Goal: Transaction & Acquisition: Purchase product/service

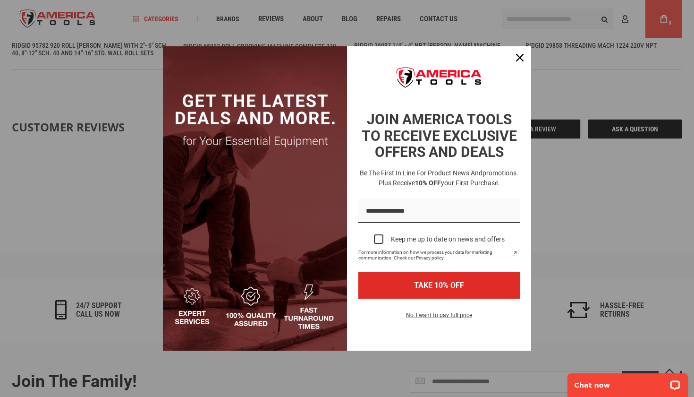
scroll to position [979, 0]
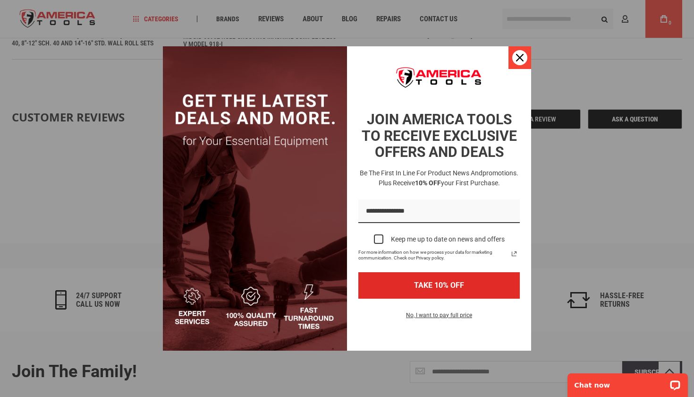
click at [526, 53] on button "Close" at bounding box center [520, 57] width 23 height 23
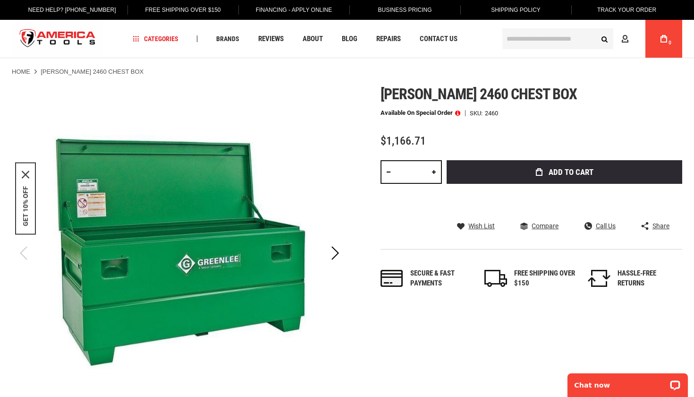
scroll to position [0, 0]
click at [460, 113] on span at bounding box center [457, 113] width 5 height 7
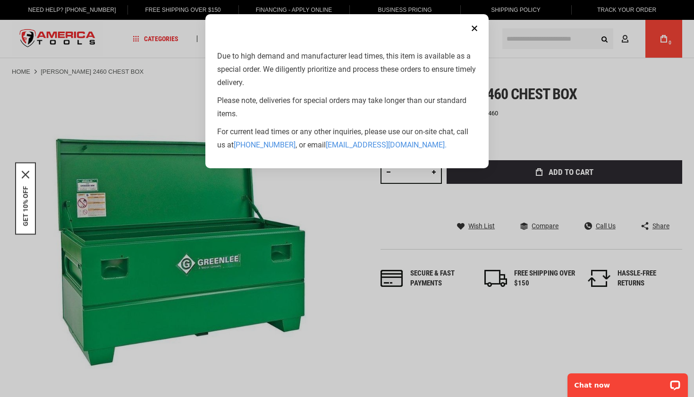
click at [475, 29] on button "Close" at bounding box center [474, 28] width 19 height 19
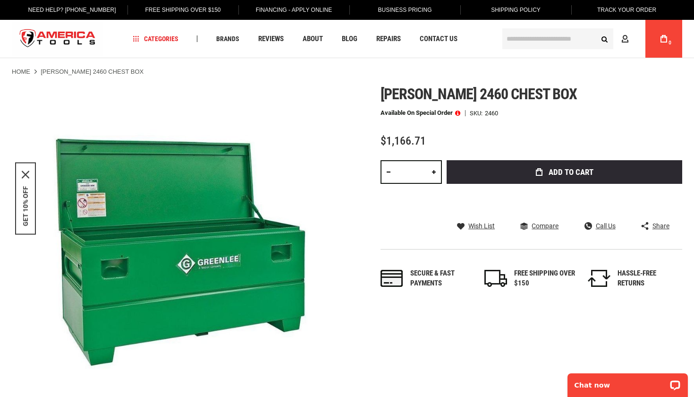
click at [530, 35] on input "text" at bounding box center [557, 38] width 111 height 21
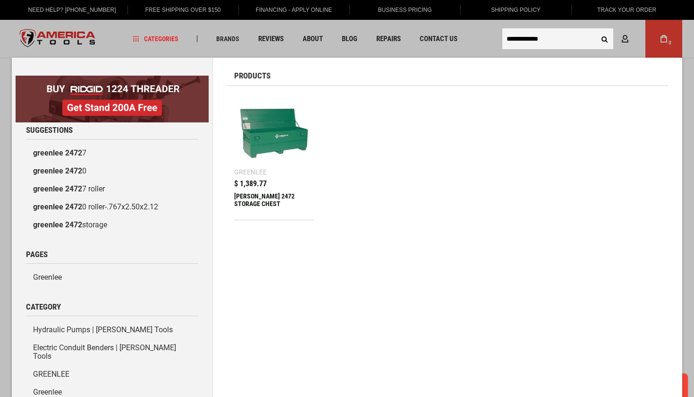
type input "**********"
click at [288, 142] on img at bounding box center [274, 133] width 70 height 70
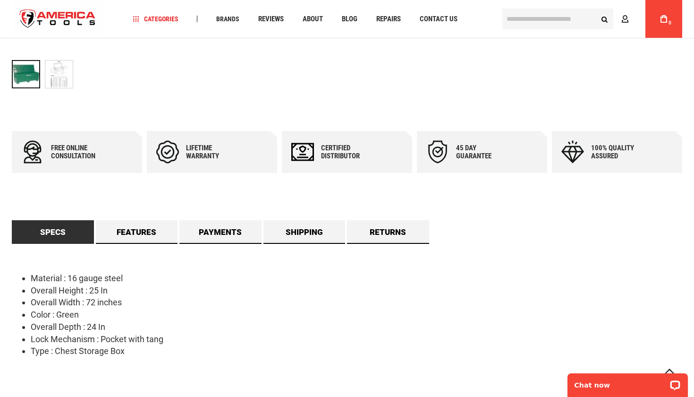
scroll to position [398, 0]
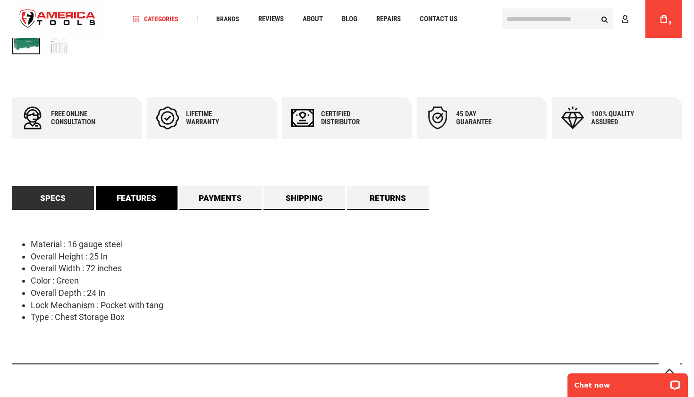
click at [142, 190] on link "Features" at bounding box center [137, 198] width 82 height 24
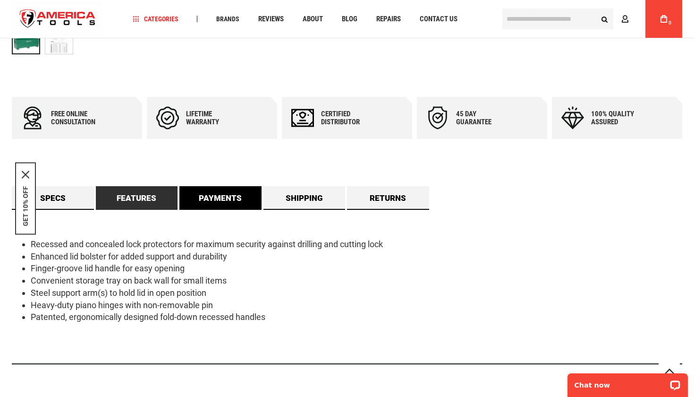
click at [204, 204] on link "Payments" at bounding box center [220, 198] width 82 height 24
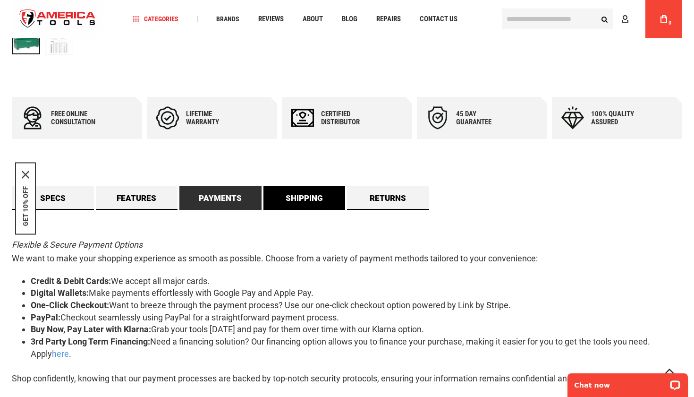
click at [290, 206] on link "Shipping" at bounding box center [305, 198] width 82 height 24
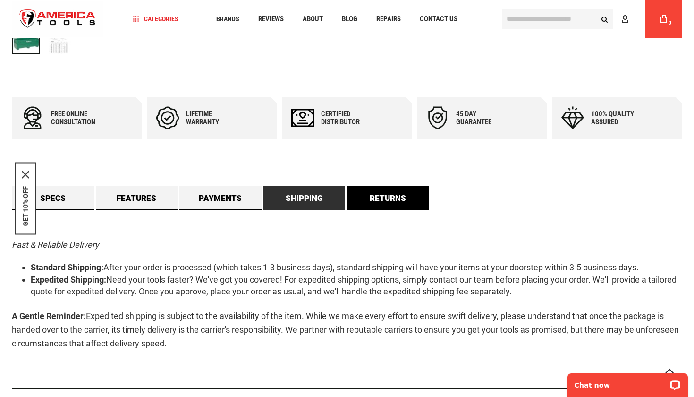
click at [385, 199] on link "Returns" at bounding box center [388, 198] width 82 height 24
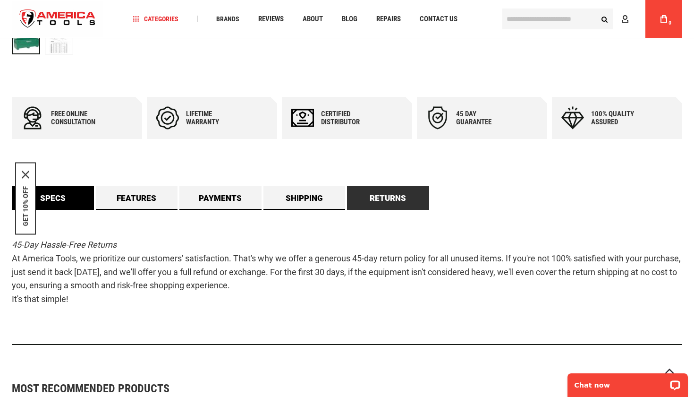
click at [64, 196] on link "Specs" at bounding box center [53, 198] width 82 height 24
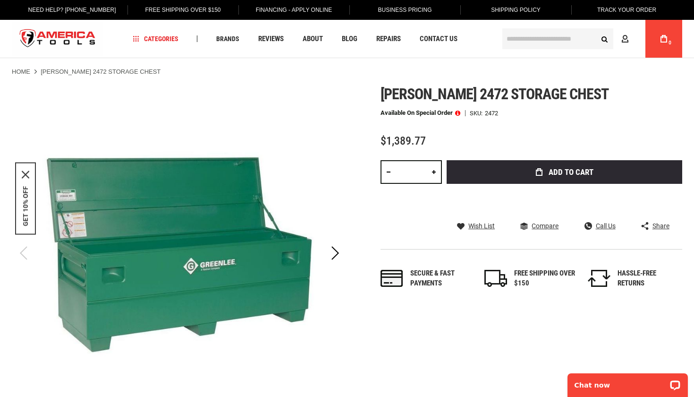
scroll to position [0, 0]
click at [434, 174] on link at bounding box center [434, 172] width 16 height 24
type input "*"
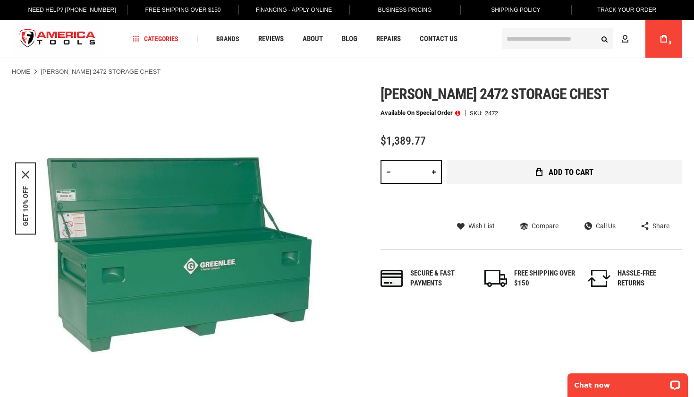
click at [537, 170] on icon "submit" at bounding box center [539, 172] width 7 height 8
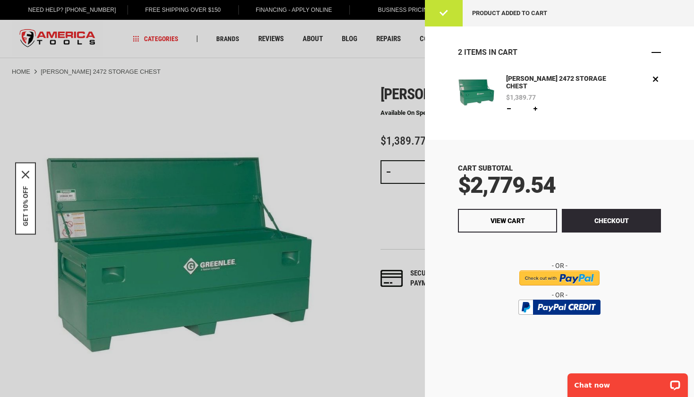
click at [656, 53] on span "Close" at bounding box center [656, 52] width 9 height 9
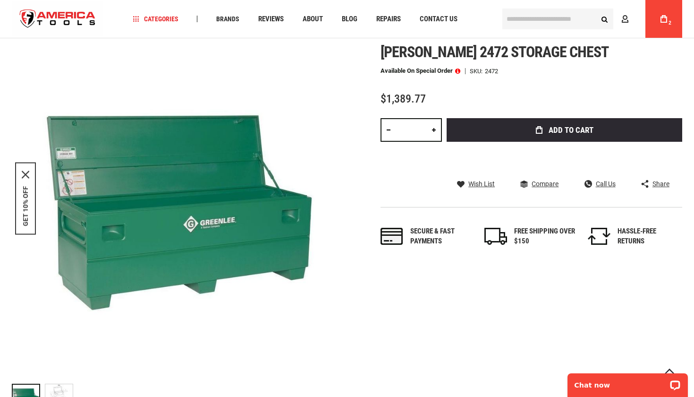
scroll to position [19, 0]
